Goal: Find specific page/section: Find specific page/section

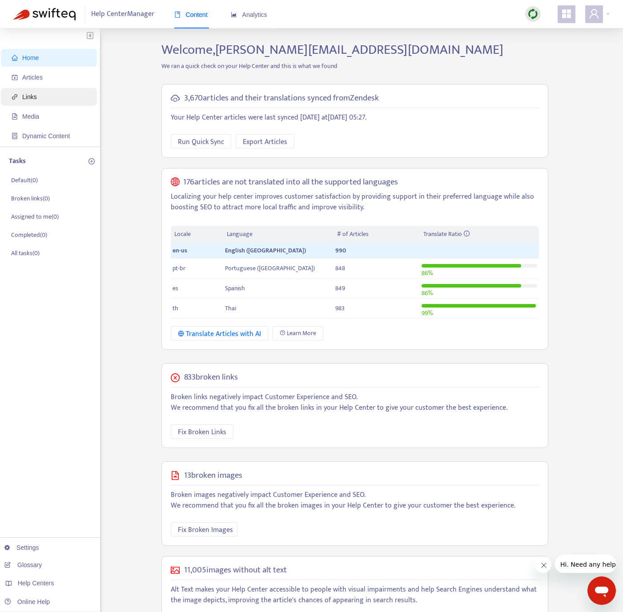
click at [46, 95] on span "Links" at bounding box center [51, 97] width 78 height 18
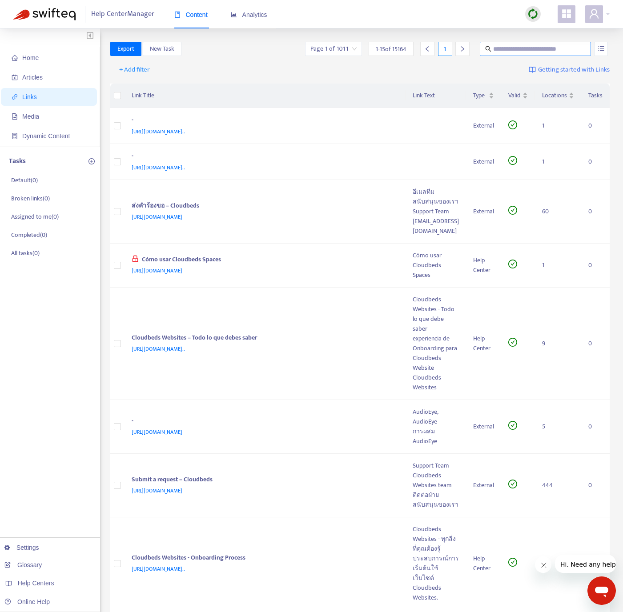
click at [544, 49] on input "text" at bounding box center [535, 49] width 85 height 10
type input "*"
type input "**********"
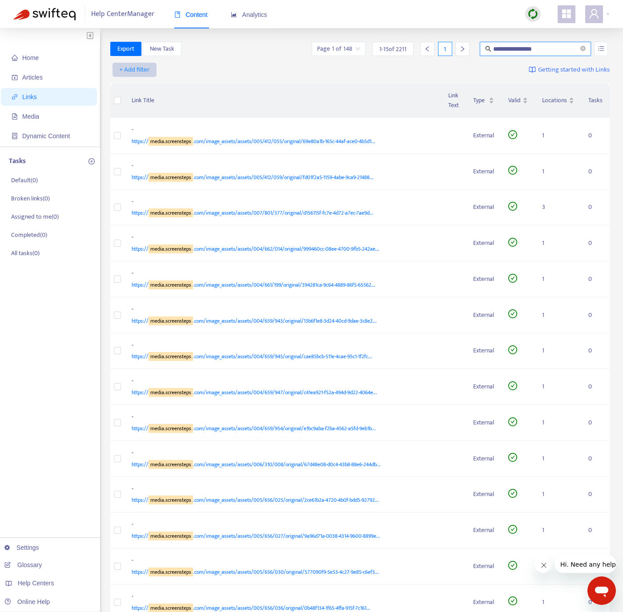
click at [140, 67] on span "+ Add filter" at bounding box center [134, 69] width 31 height 11
click at [144, 89] on span "Language" at bounding box center [134, 88] width 30 height 10
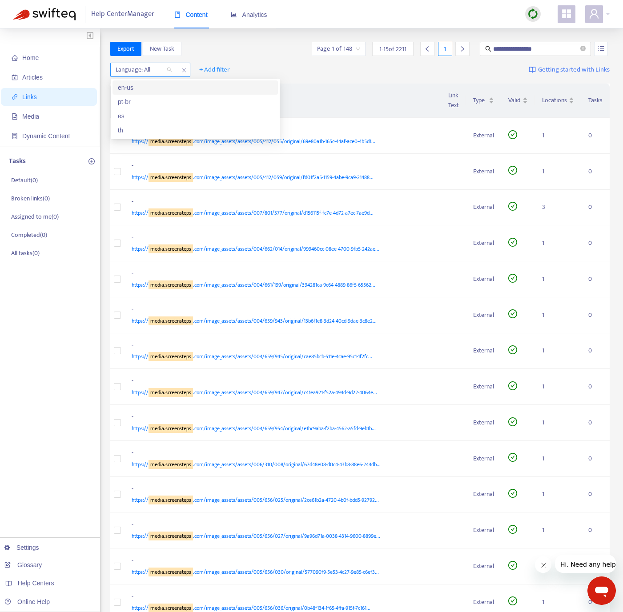
click at [163, 69] on div at bounding box center [139, 69] width 54 height 11
click at [158, 86] on div "en-us" at bounding box center [195, 88] width 155 height 10
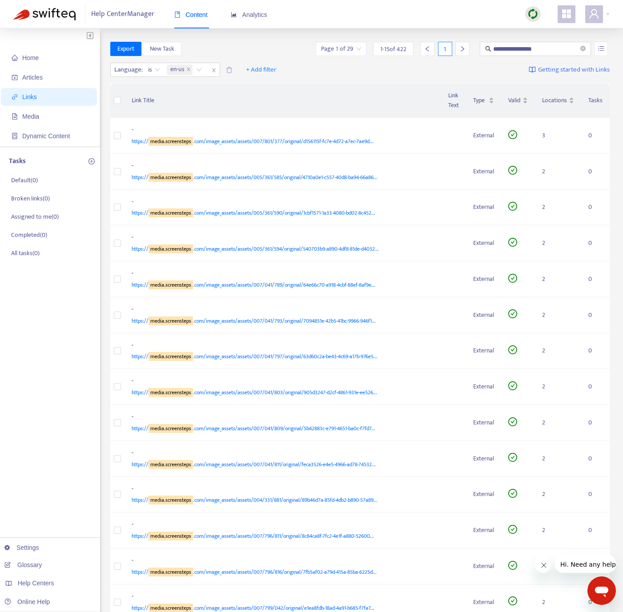
click at [229, 42] on div "**********" at bounding box center [360, 49] width 500 height 14
click at [188, 68] on icon "close" at bounding box center [188, 69] width 4 height 4
click at [160, 70] on div at bounding box center [139, 69] width 54 height 11
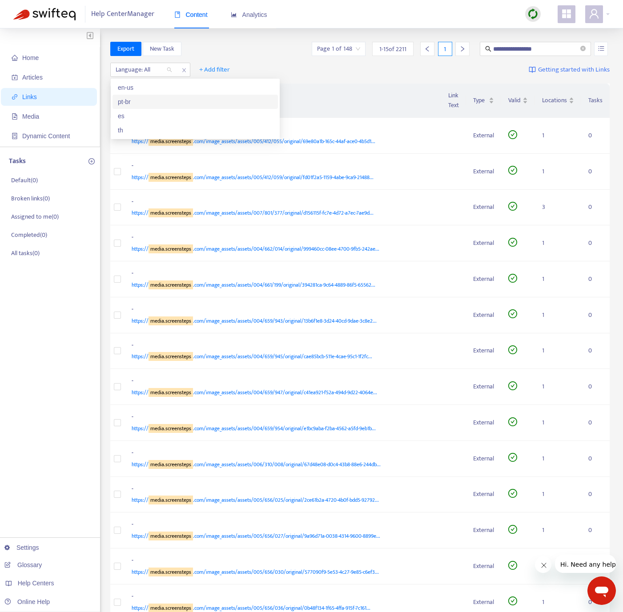
click at [156, 98] on div "pt-br" at bounding box center [195, 102] width 155 height 10
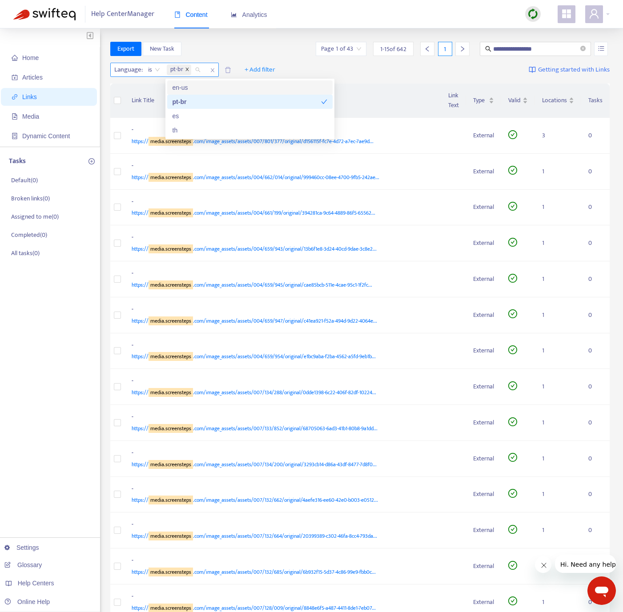
click at [188, 71] on icon "close" at bounding box center [187, 69] width 4 height 4
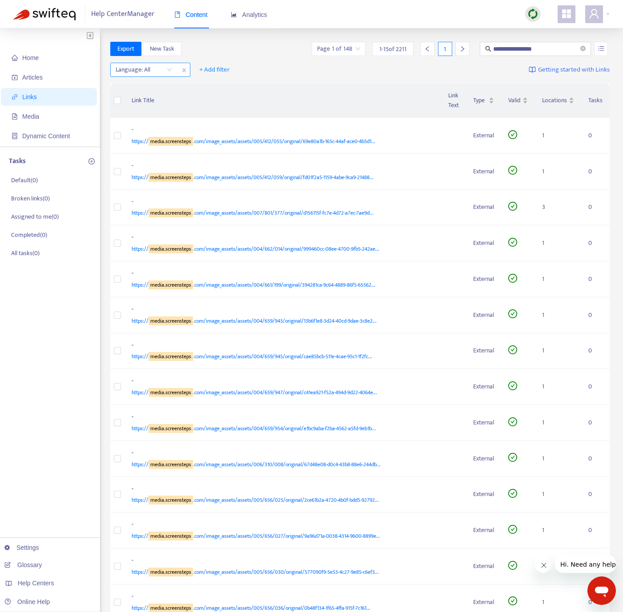
click at [148, 72] on div at bounding box center [139, 69] width 54 height 11
click at [152, 72] on div at bounding box center [139, 69] width 54 height 11
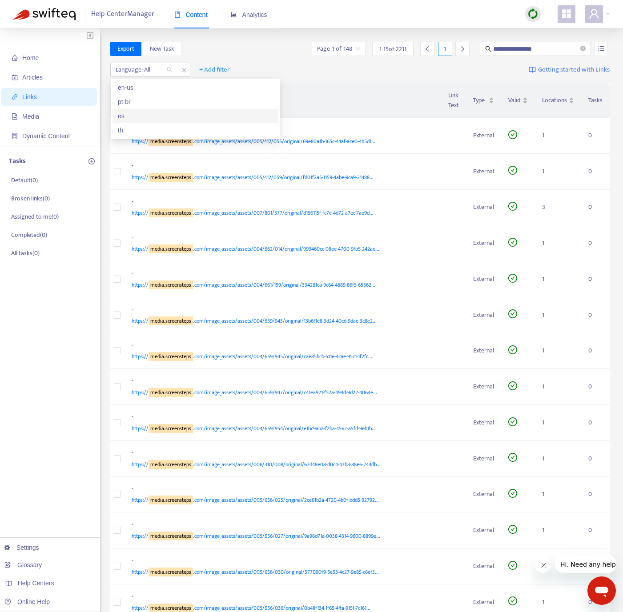
click at [146, 112] on div "es" at bounding box center [195, 116] width 155 height 10
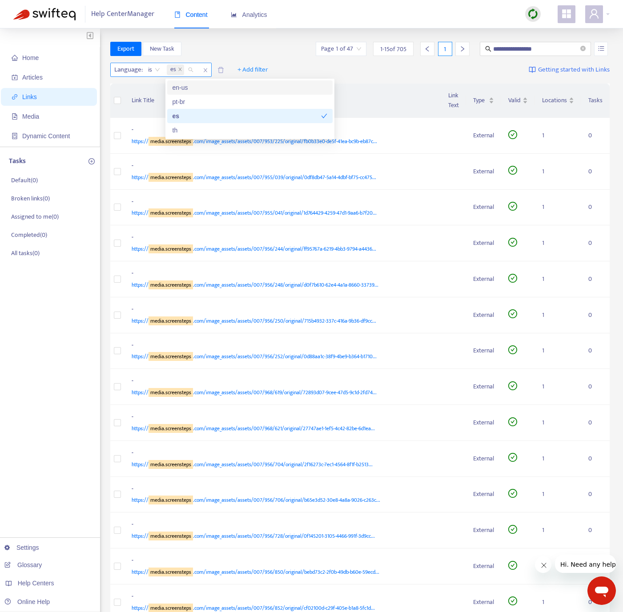
click at [180, 66] on span at bounding box center [180, 69] width 4 height 11
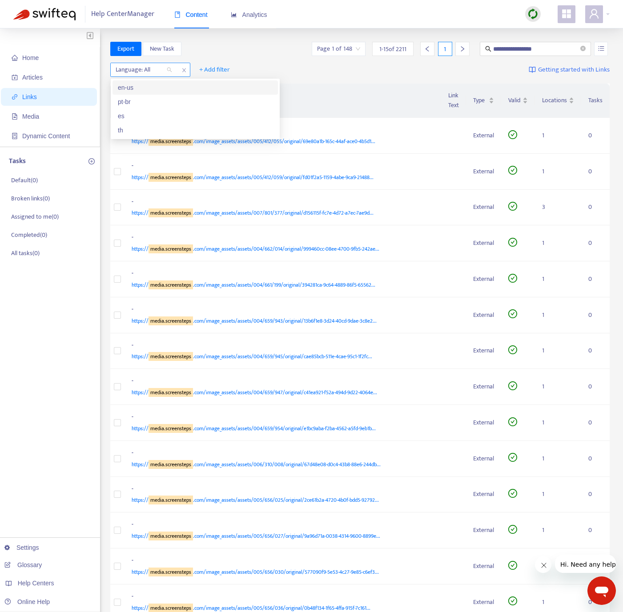
click at [147, 66] on div at bounding box center [139, 69] width 54 height 11
click at [154, 72] on div at bounding box center [139, 69] width 54 height 11
click at [137, 127] on div "th" at bounding box center [195, 130] width 155 height 10
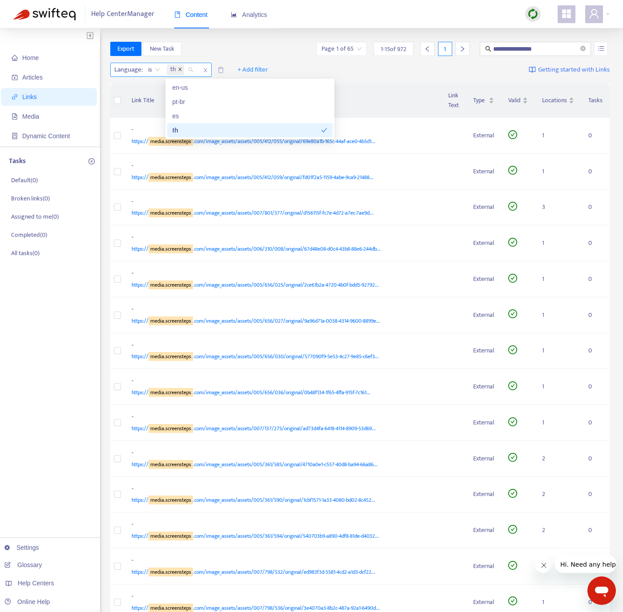
click at [180, 69] on icon "close" at bounding box center [180, 69] width 4 height 4
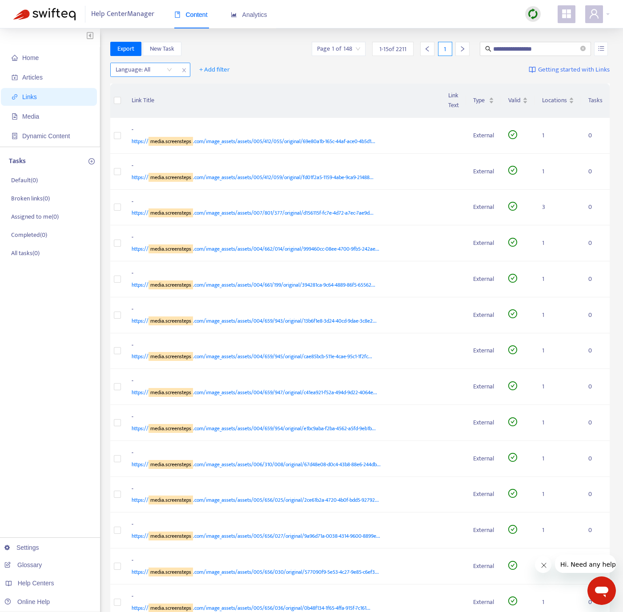
click at [130, 74] on div at bounding box center [139, 69] width 54 height 11
click at [132, 75] on div at bounding box center [139, 69] width 54 height 11
click at [138, 88] on div "en-us" at bounding box center [195, 88] width 155 height 10
click at [232, 44] on div "**********" at bounding box center [360, 49] width 500 height 14
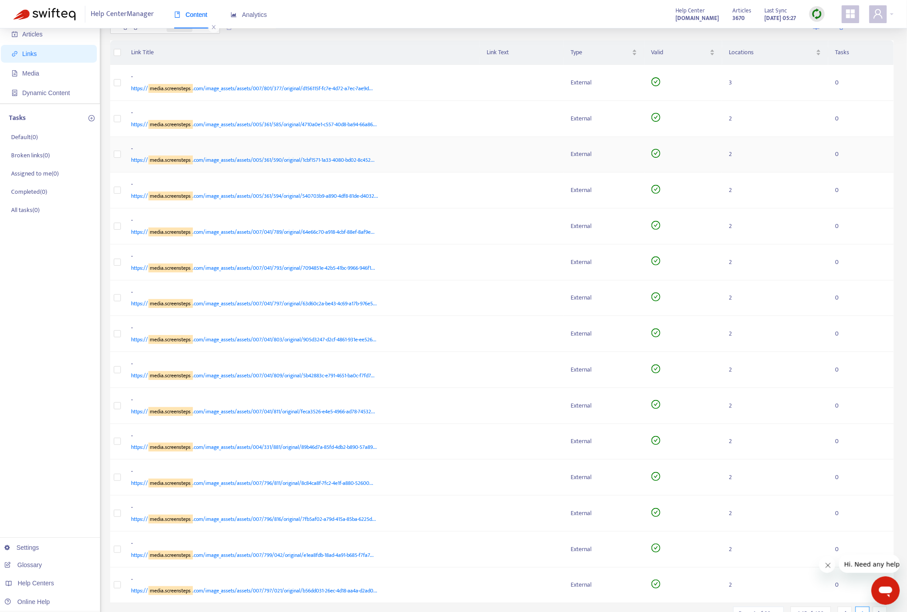
scroll to position [88, 0]
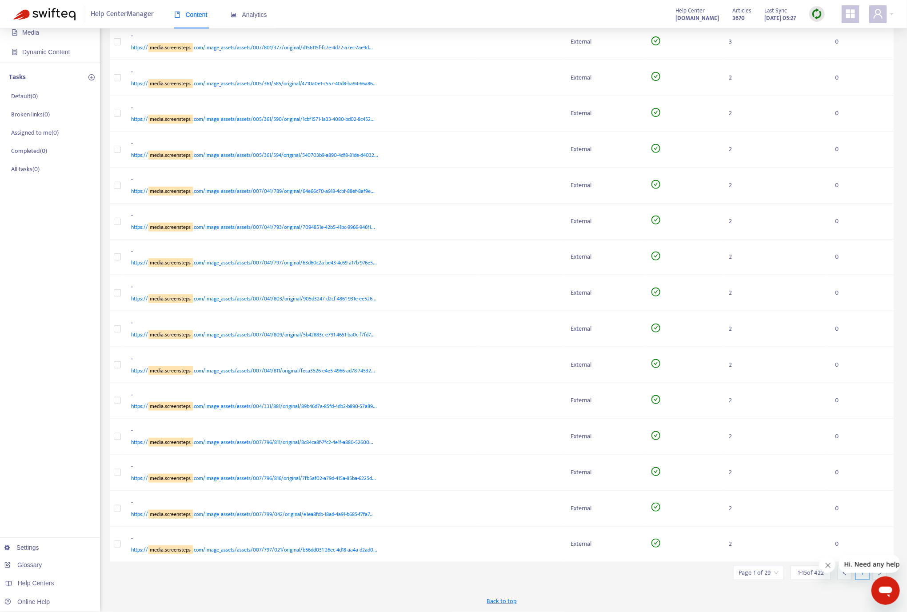
click at [632, 570] on input "search" at bounding box center [759, 572] width 40 height 13
click at [632, 545] on span "15" at bounding box center [857, 548] width 56 height 13
click at [632, 531] on div "50" at bounding box center [805, 535] width 155 height 10
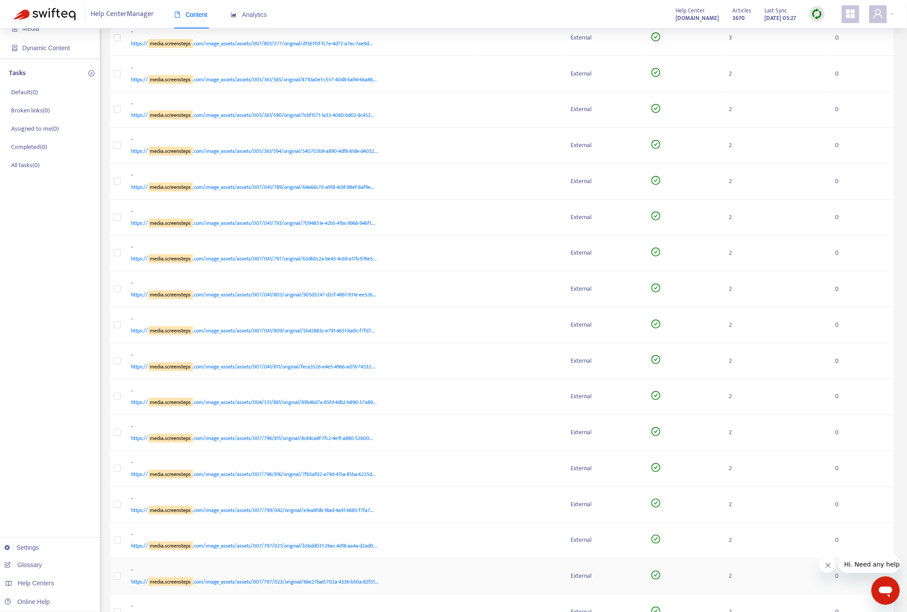
click at [547, 591] on td at bounding box center [522, 576] width 84 height 36
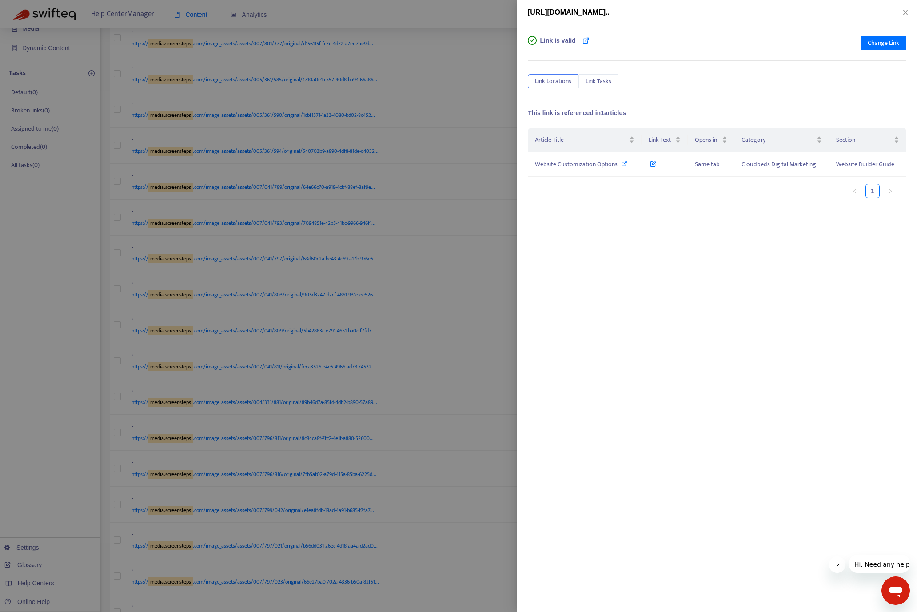
click at [384, 158] on div at bounding box center [458, 306] width 917 height 612
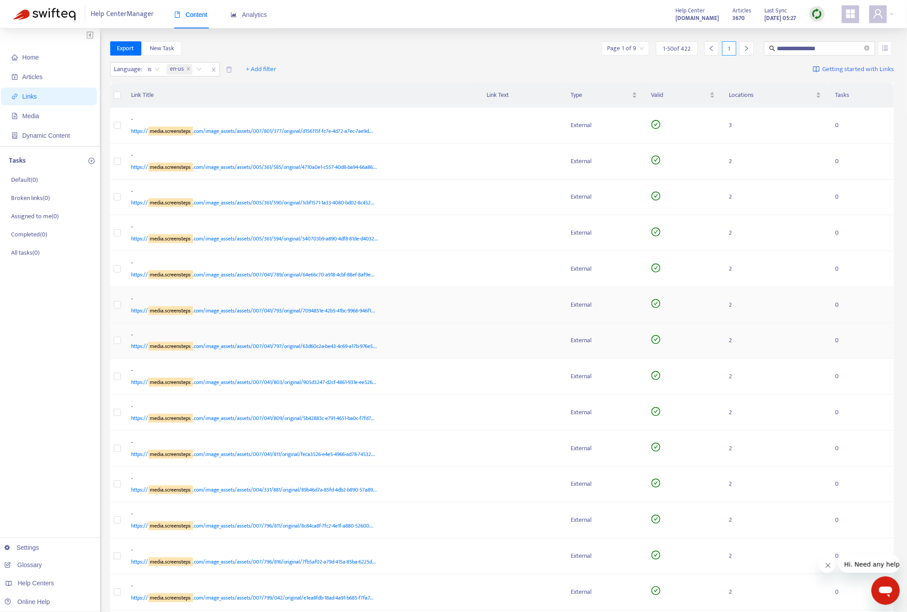
scroll to position [0, 0]
click at [332, 52] on div "**********" at bounding box center [502, 49] width 784 height 14
click at [273, 75] on span "+ Add filter" at bounding box center [261, 69] width 31 height 11
click at [265, 154] on span "Type" at bounding box center [262, 159] width 30 height 10
click at [268, 70] on input "search" at bounding box center [256, 69] width 56 height 13
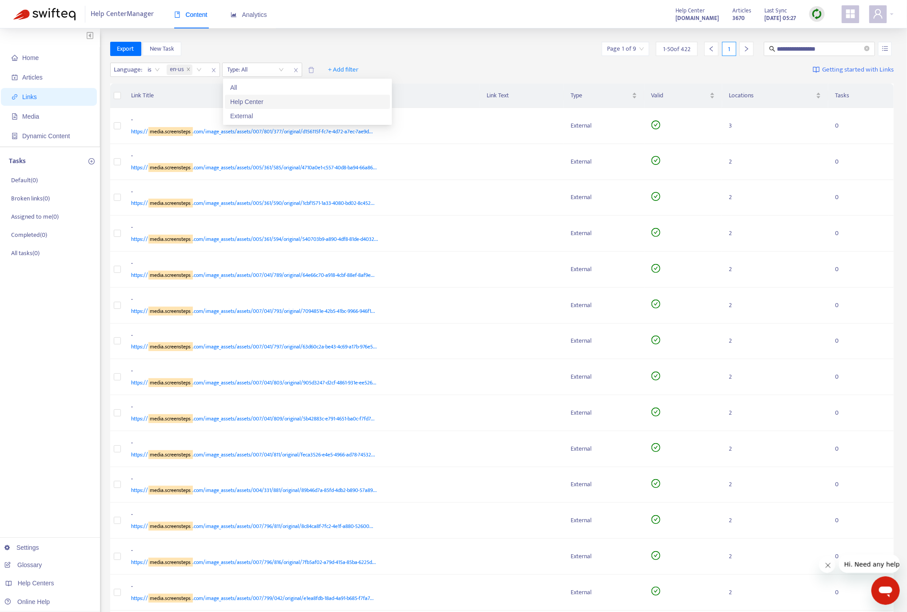
click at [269, 101] on div "Help Center" at bounding box center [307, 102] width 155 height 10
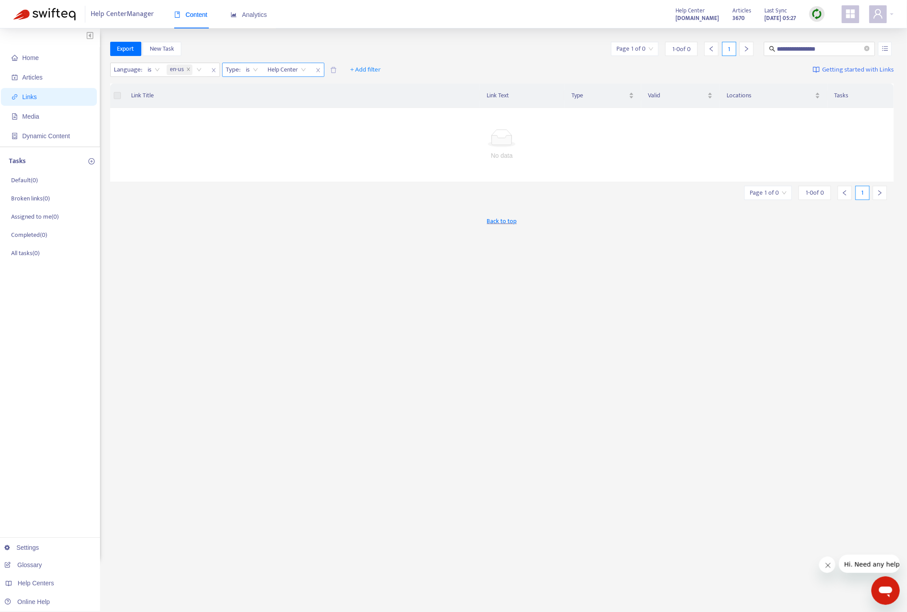
click at [317, 67] on span "close" at bounding box center [318, 70] width 12 height 11
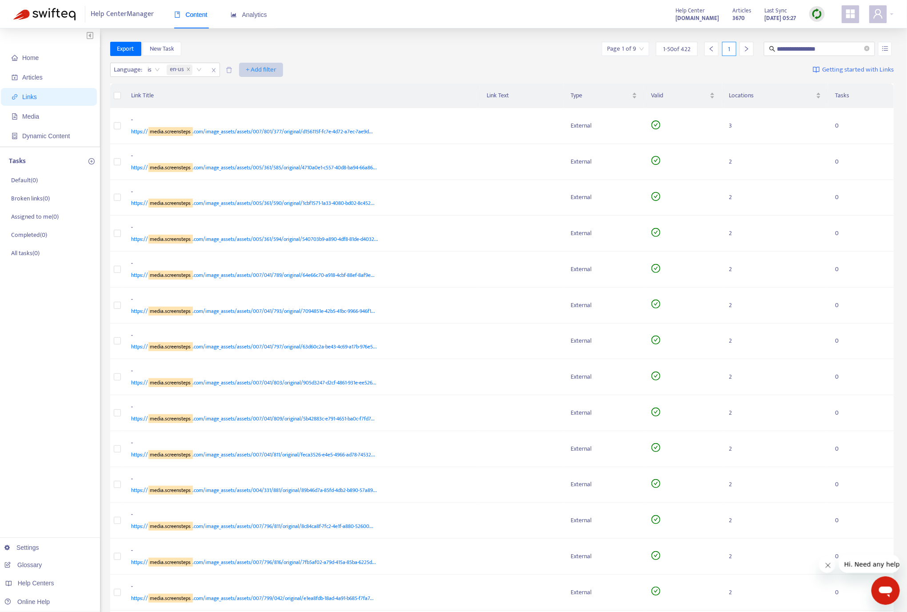
click at [269, 64] on span "+ Add filter" at bounding box center [261, 69] width 31 height 11
click at [254, 170] on span "Opens in" at bounding box center [262, 173] width 30 height 10
click at [268, 75] on input "search" at bounding box center [256, 69] width 56 height 13
click at [295, 69] on icon "close" at bounding box center [295, 70] width 5 height 5
click at [276, 66] on span "+ Add filter" at bounding box center [261, 69] width 31 height 11
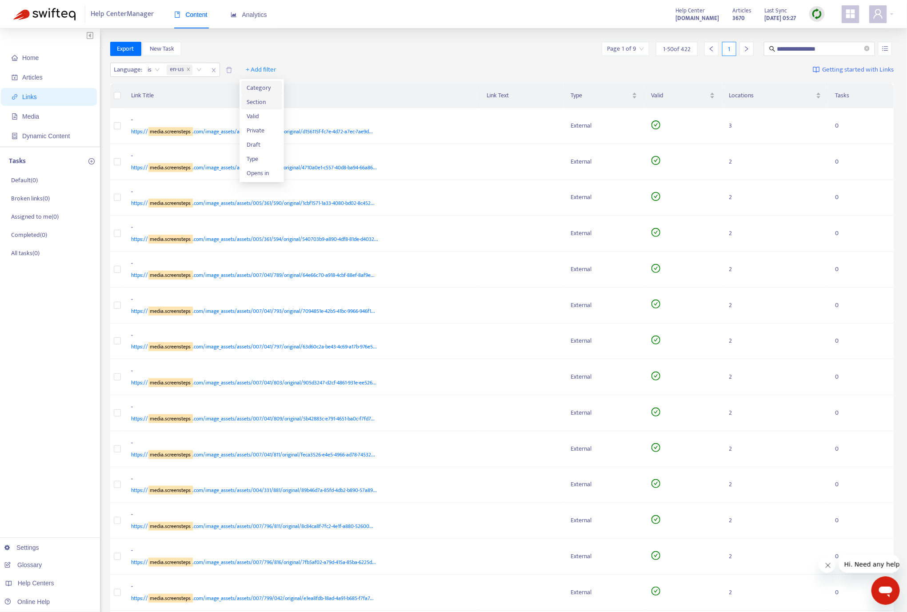
click at [270, 86] on span "Category" at bounding box center [262, 88] width 30 height 10
click at [272, 76] on div "Category: All" at bounding box center [256, 69] width 66 height 13
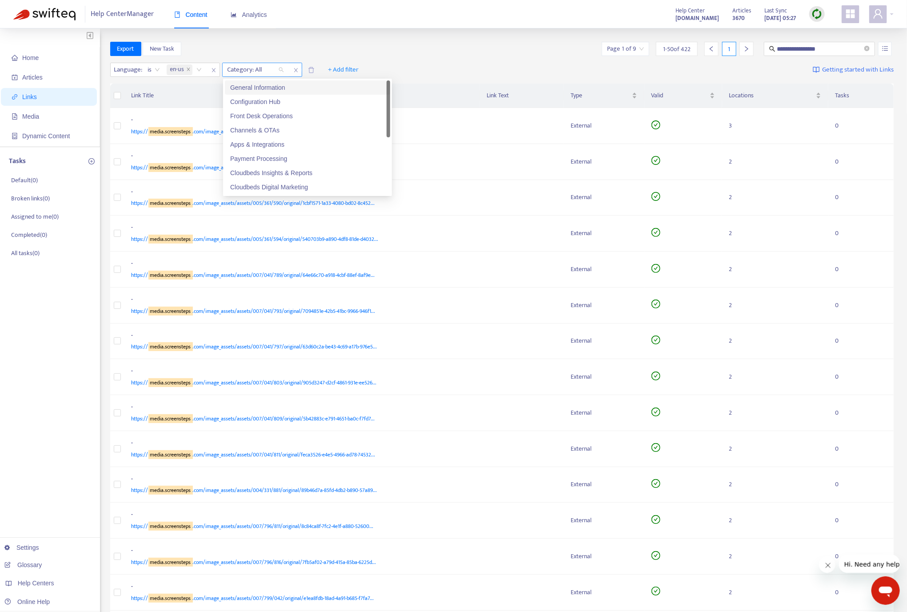
click at [296, 71] on icon "close" at bounding box center [296, 70] width 4 height 4
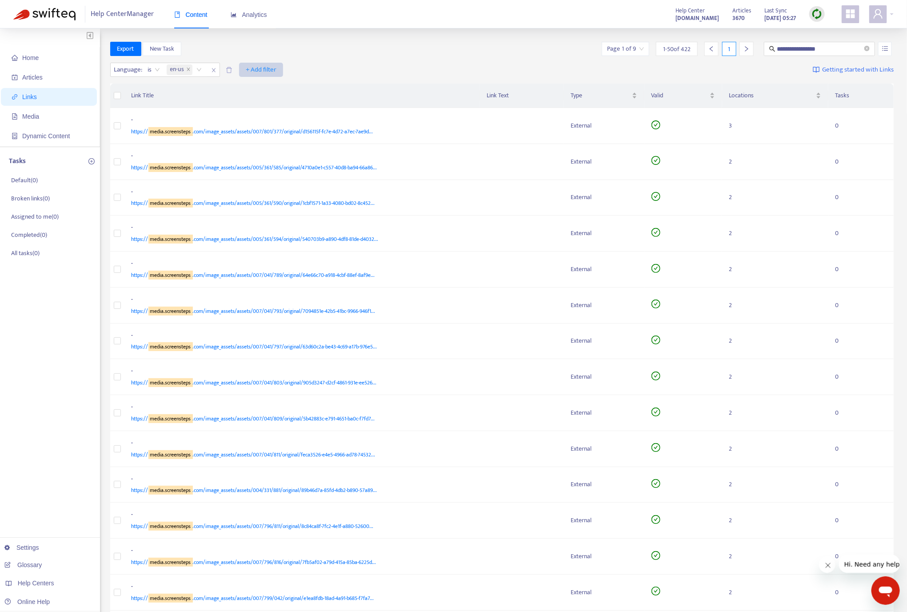
click at [280, 64] on button "+ Add filter" at bounding box center [261, 70] width 44 height 14
click at [263, 102] on span "Section" at bounding box center [262, 102] width 30 height 10
click at [276, 69] on div at bounding box center [251, 69] width 54 height 11
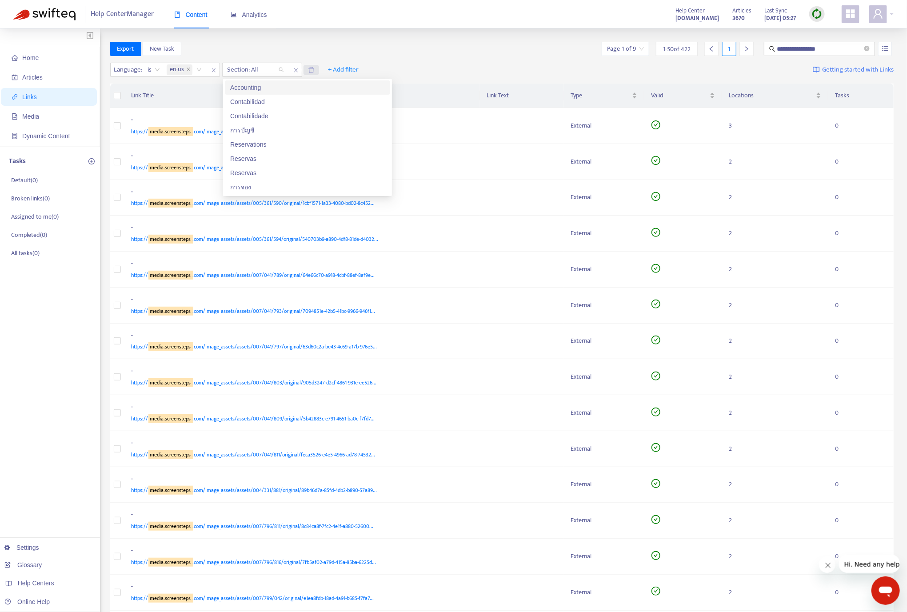
click at [313, 67] on icon "delete" at bounding box center [311, 70] width 7 height 7
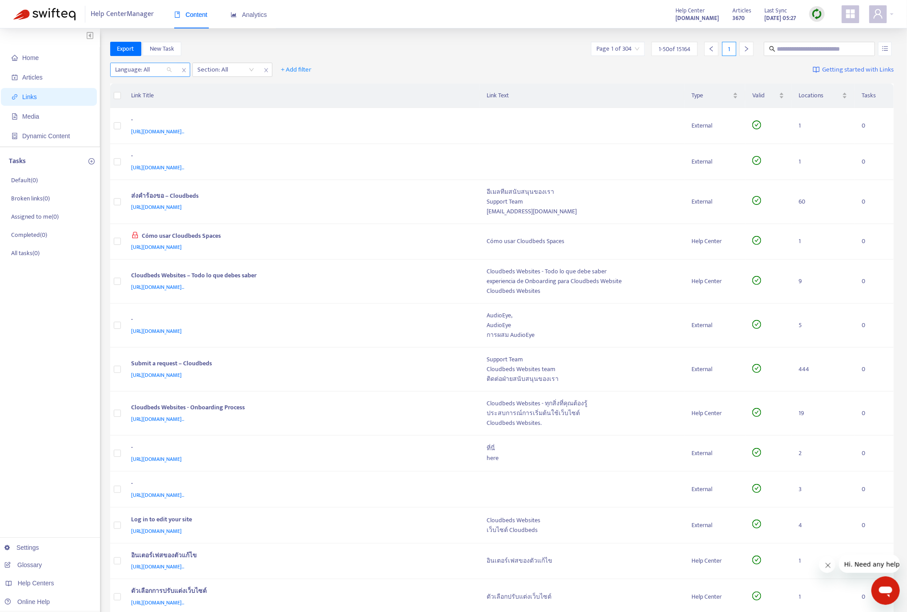
click at [173, 73] on div "Language: All" at bounding box center [144, 69] width 66 height 13
click at [171, 89] on div "en-us" at bounding box center [195, 88] width 155 height 10
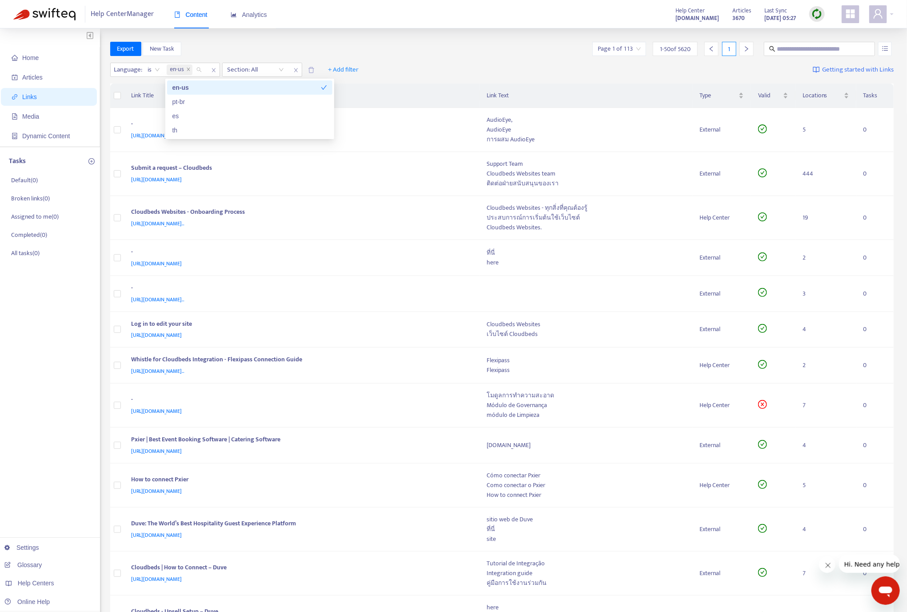
click at [297, 69] on icon "close" at bounding box center [295, 70] width 5 height 5
click at [278, 67] on button "+ Add filter" at bounding box center [261, 70] width 44 height 14
click at [270, 113] on span "Valid" at bounding box center [262, 117] width 30 height 10
click at [268, 69] on input "search" at bounding box center [256, 69] width 56 height 13
click at [314, 68] on icon "delete" at bounding box center [311, 70] width 7 height 7
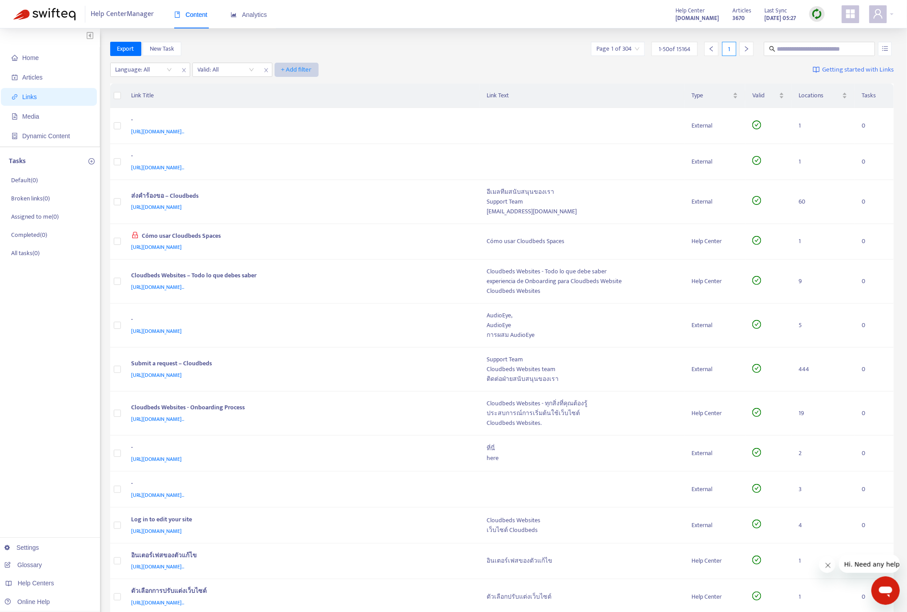
click at [305, 72] on span "+ Add filter" at bounding box center [296, 69] width 31 height 11
click at [308, 133] on span "Draft" at bounding box center [296, 131] width 30 height 10
click at [336, 74] on div "Draft: All" at bounding box center [308, 69] width 66 height 13
click at [323, 116] on div "No" at bounding box center [359, 116] width 155 height 10
click at [240, 66] on input "search" at bounding box center [226, 69] width 56 height 13
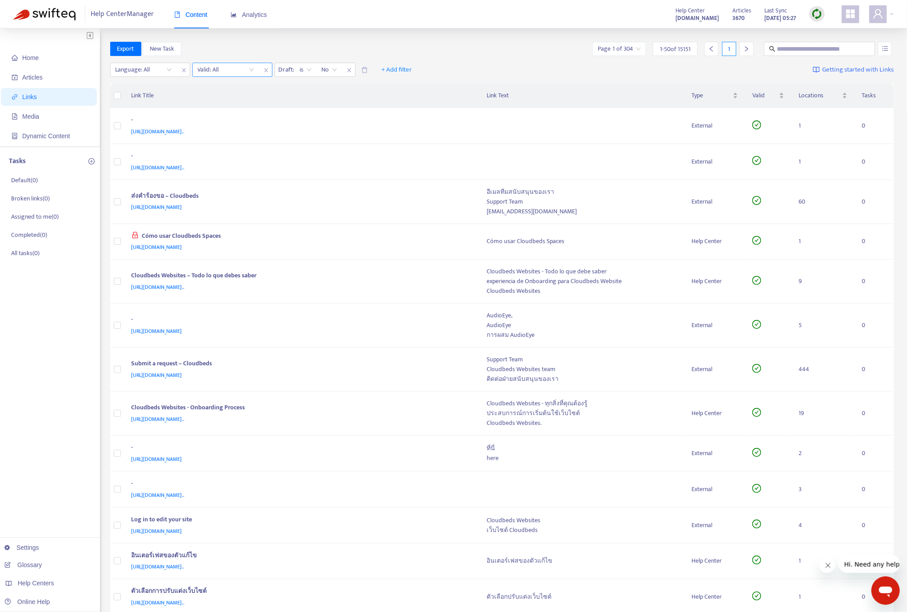
click at [265, 69] on icon "close" at bounding box center [266, 70] width 5 height 5
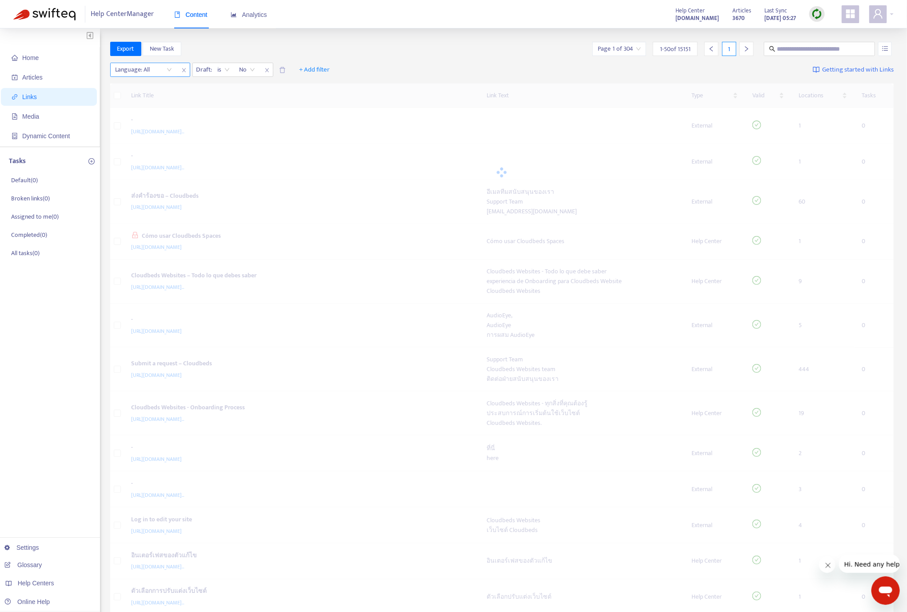
click at [159, 77] on div "Language: All" at bounding box center [150, 70] width 80 height 14
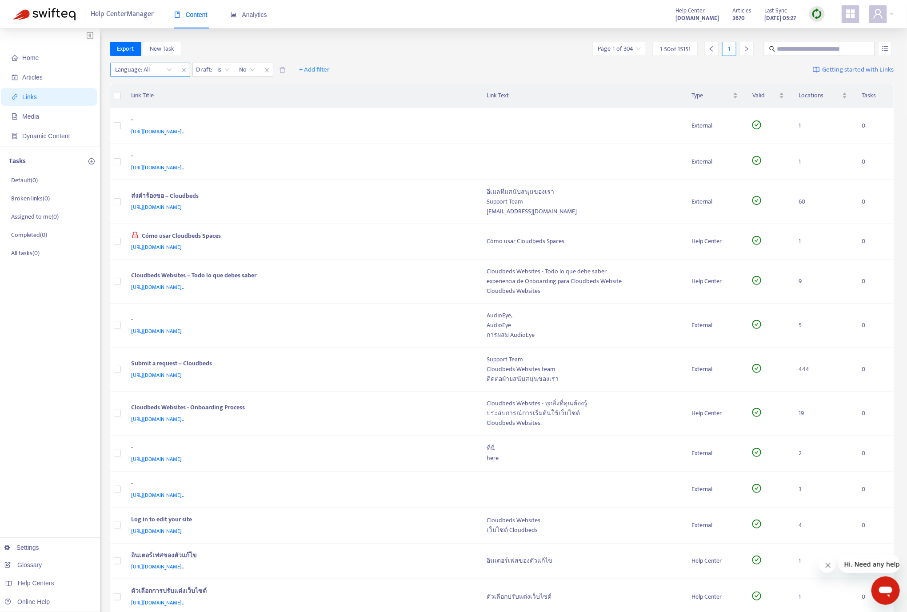
click at [160, 73] on div at bounding box center [139, 69] width 54 height 11
click at [162, 86] on div "en-us" at bounding box center [195, 88] width 155 height 10
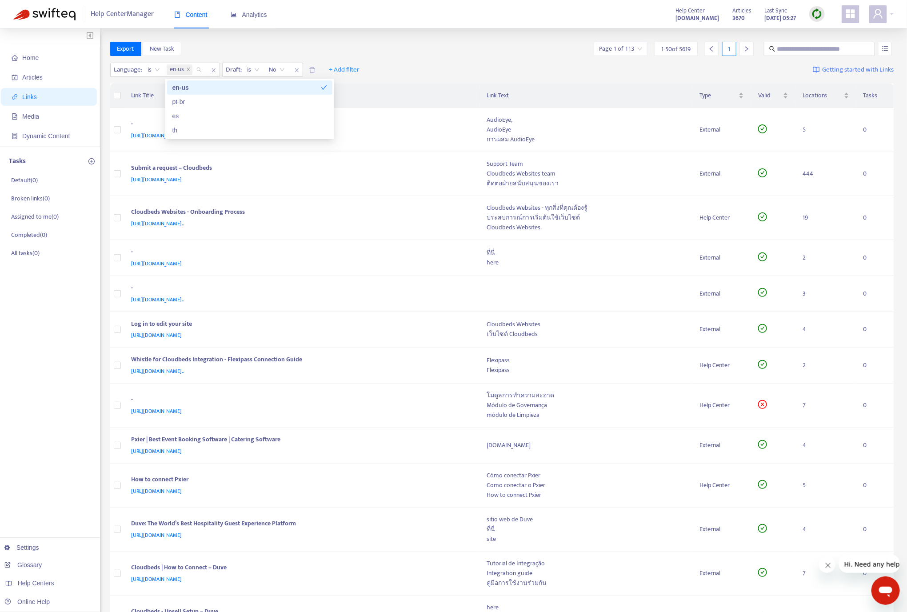
click at [469, 76] on div "Language : is en-us Draft : is No + Add filter Getting started with Links" at bounding box center [502, 72] width 784 height 24
click at [285, 71] on span "No" at bounding box center [277, 69] width 16 height 13
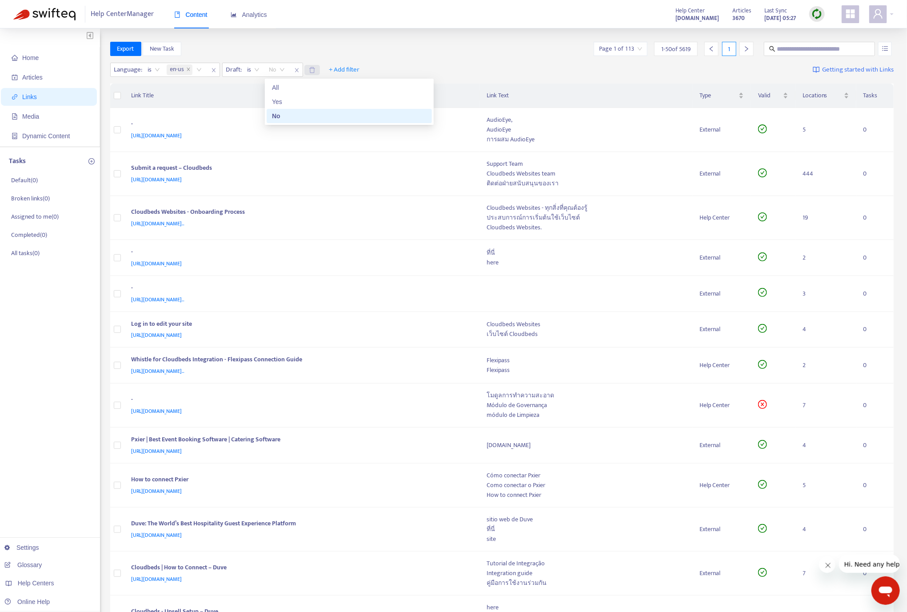
click at [313, 67] on icon "delete" at bounding box center [312, 70] width 7 height 7
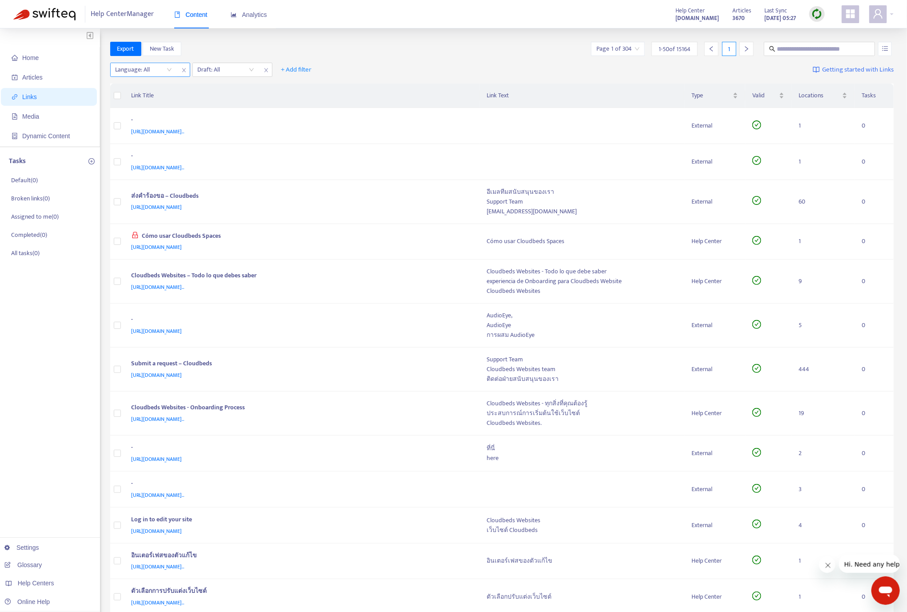
click at [152, 68] on div at bounding box center [139, 69] width 54 height 11
click at [267, 67] on span "close" at bounding box center [266, 70] width 12 height 11
click at [181, 68] on icon "close" at bounding box center [183, 70] width 5 height 5
click at [144, 64] on span "+ Add filter" at bounding box center [134, 69] width 31 height 11
click at [141, 83] on span "Language" at bounding box center [134, 88] width 30 height 10
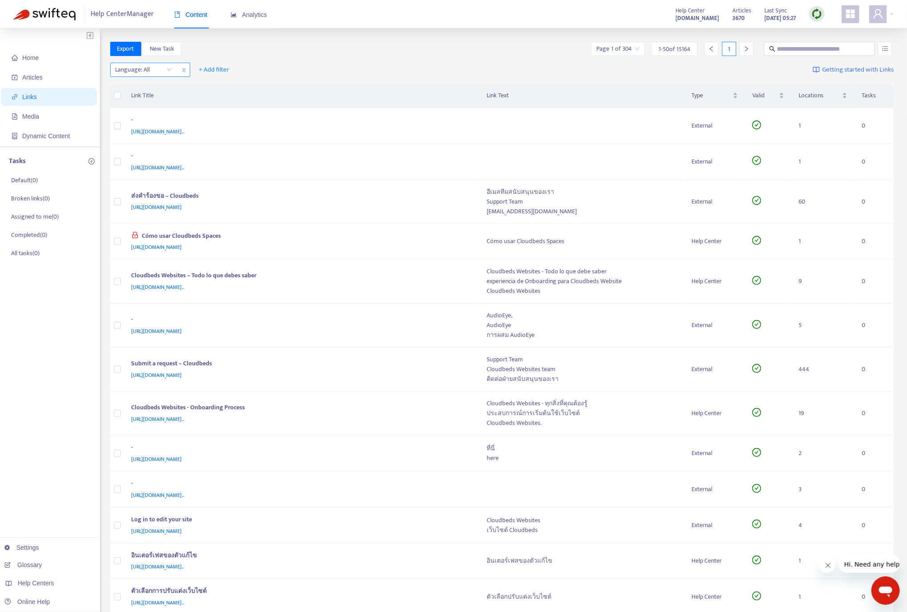
click at [181, 70] on icon "close" at bounding box center [183, 70] width 5 height 5
drag, startPoint x: 150, startPoint y: 70, endPoint x: 138, endPoint y: 68, distance: 12.1
click at [139, 68] on button "+ Add filter" at bounding box center [134, 70] width 44 height 14
click at [148, 83] on span "Language" at bounding box center [134, 88] width 30 height 10
click at [166, 67] on div "Language: All" at bounding box center [144, 69] width 66 height 13
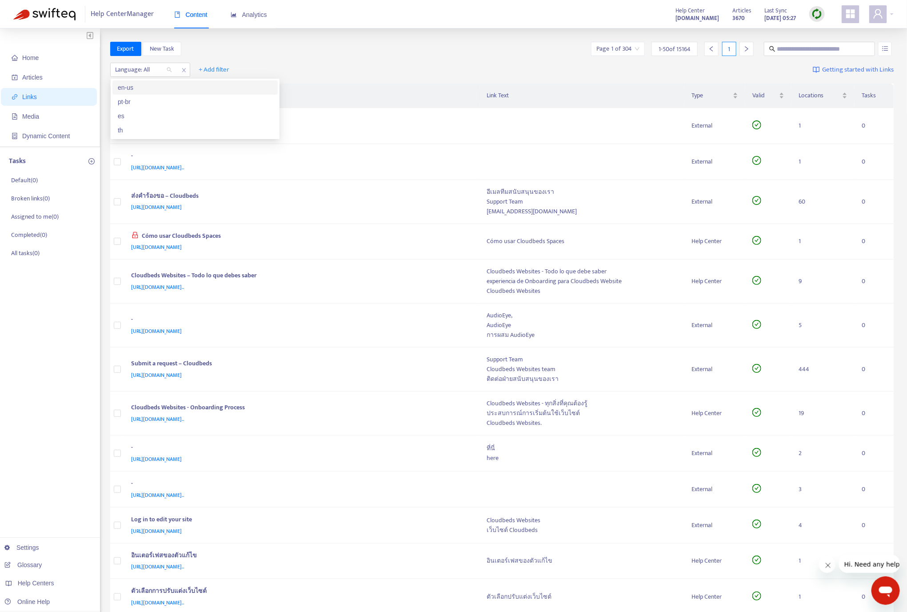
click at [166, 86] on div "en-us" at bounding box center [195, 88] width 155 height 10
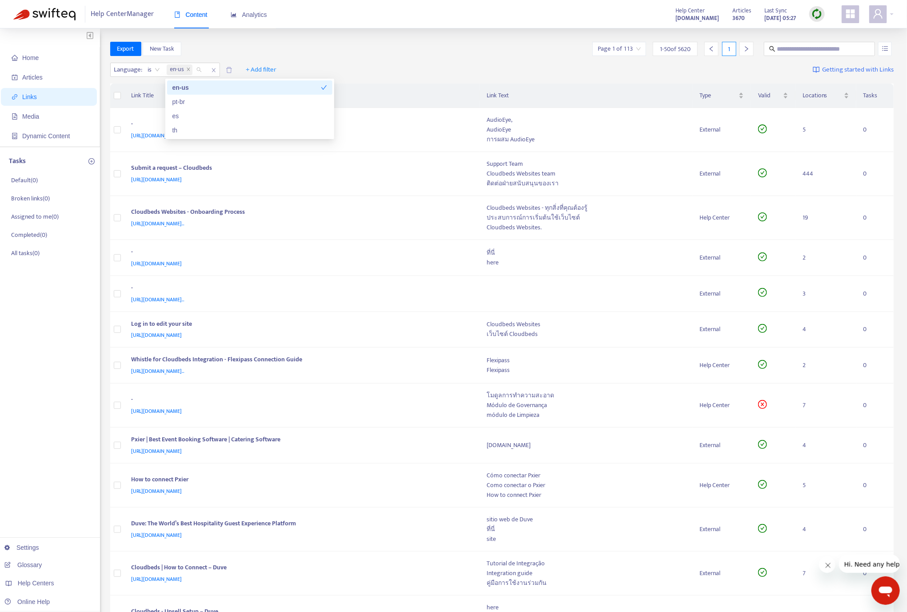
click at [326, 51] on div "Export New Task Page 1 of 113 1 - 50 of 5620 1" at bounding box center [502, 49] width 784 height 14
click at [632, 48] on input "text" at bounding box center [819, 49] width 85 height 10
type input "**********"
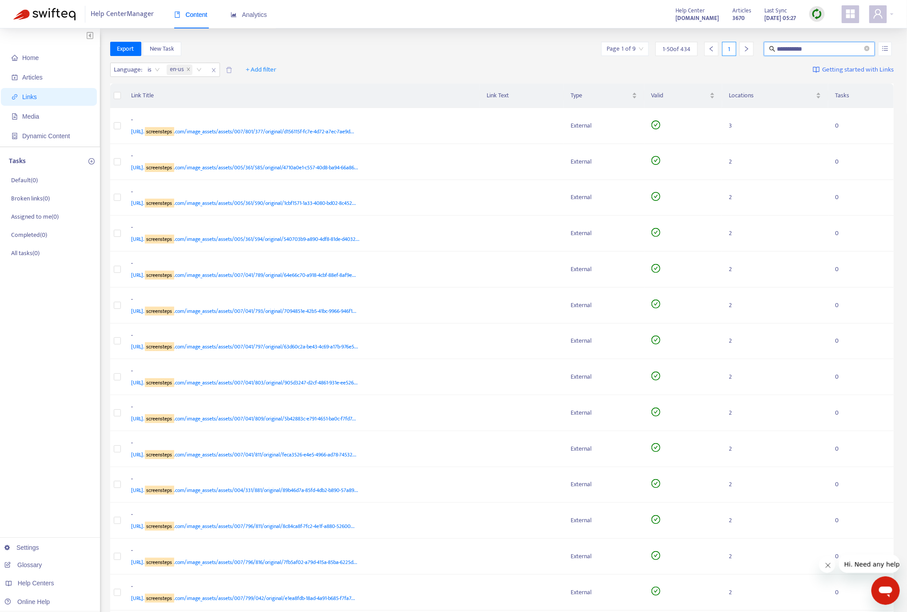
click at [211, 70] on icon "close" at bounding box center [213, 70] width 5 height 5
click at [308, 78] on div "+ Add filter Getting started with Links" at bounding box center [502, 72] width 784 height 24
